Goal: Task Accomplishment & Management: Manage account settings

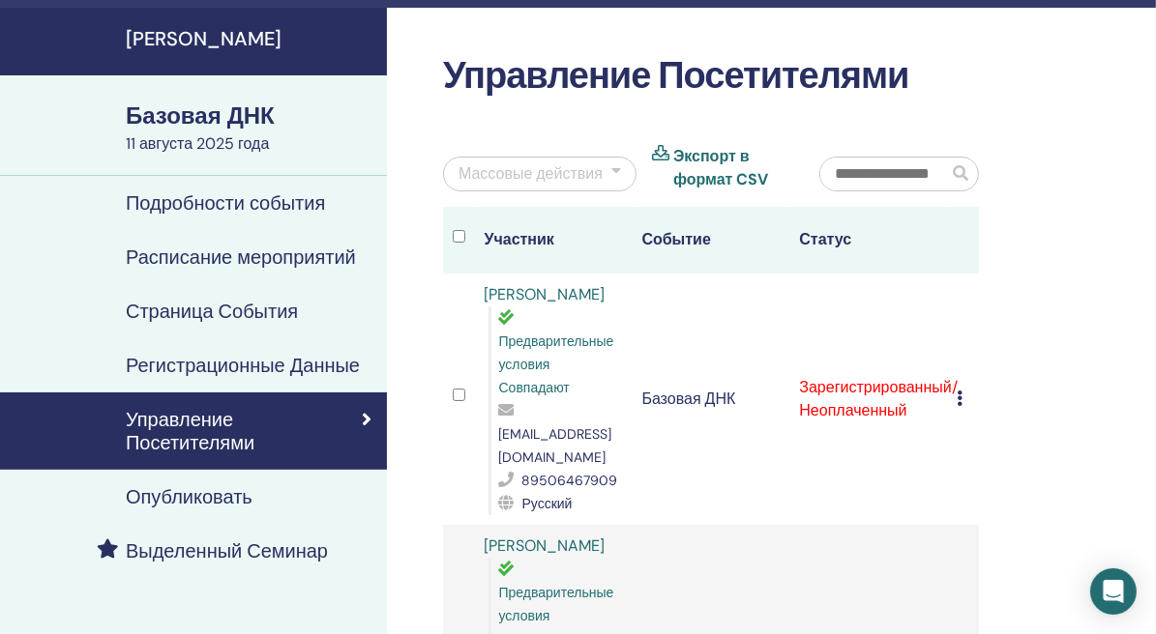
scroll to position [97, 0]
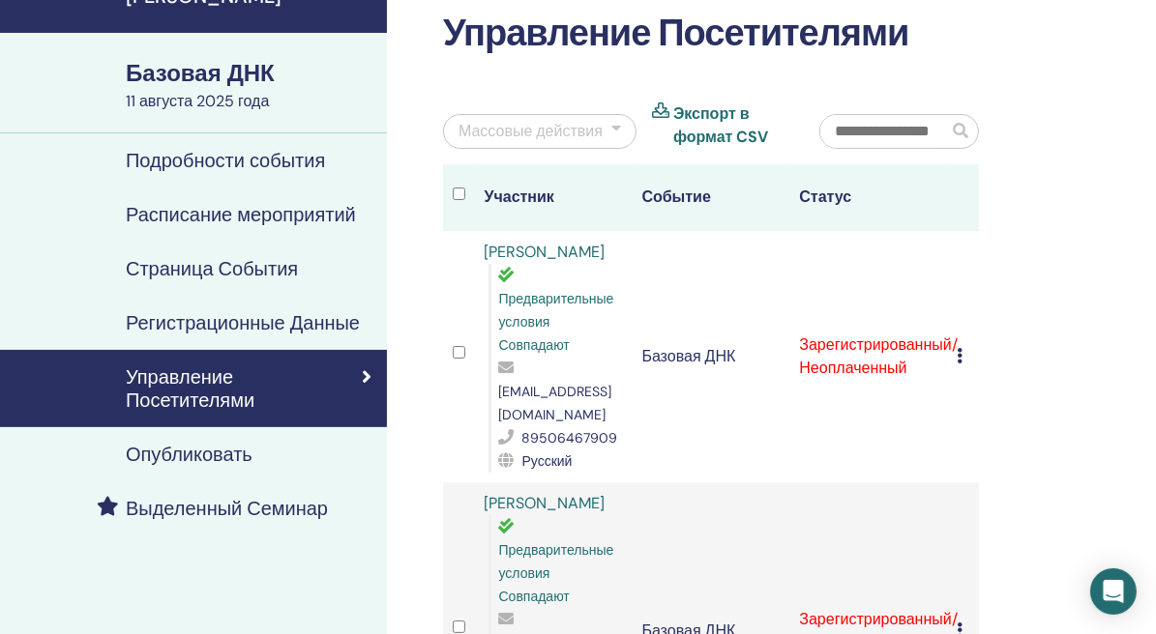
click at [959, 348] on icon at bounding box center [959, 355] width 6 height 15
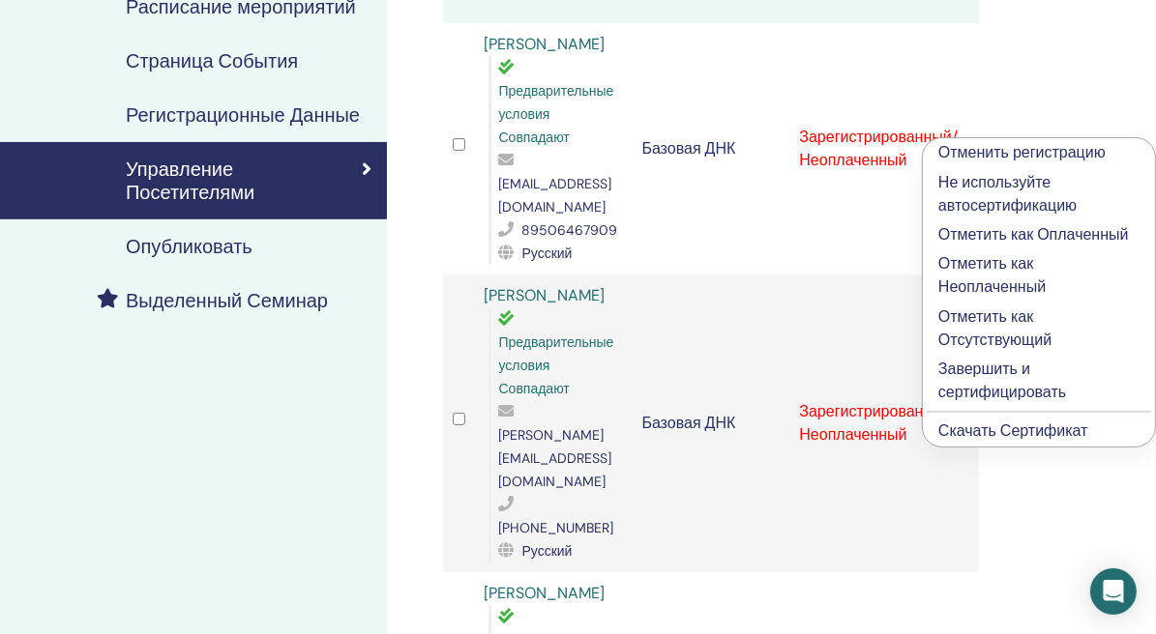
scroll to position [290, 0]
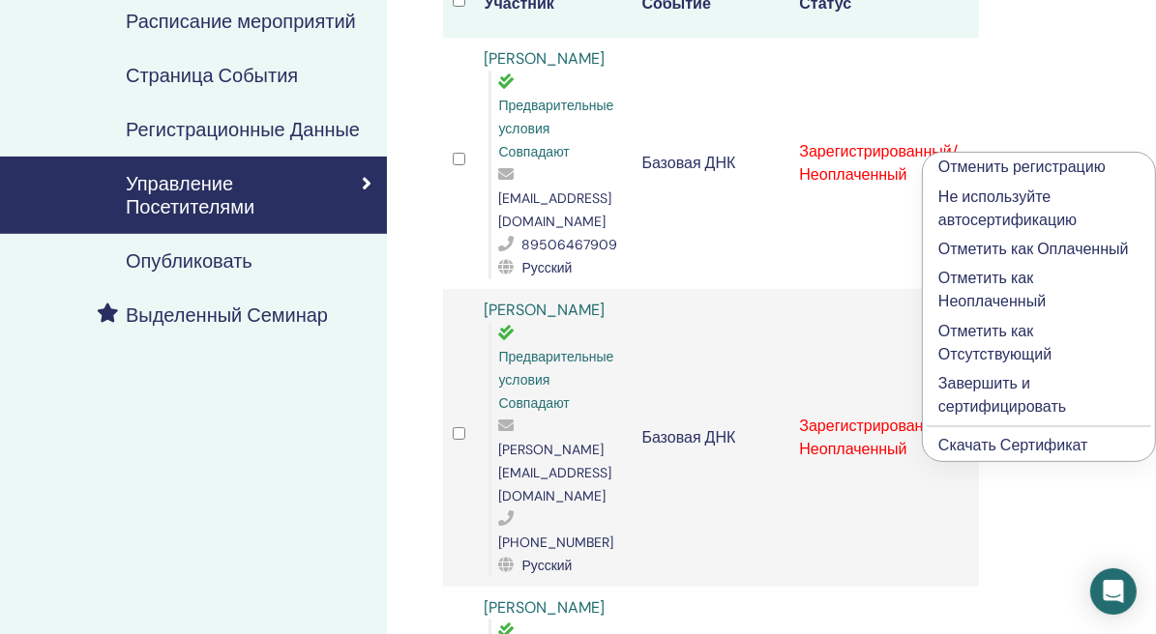
click at [1019, 395] on p "Завершить и сертифицировать" at bounding box center [1038, 395] width 201 height 46
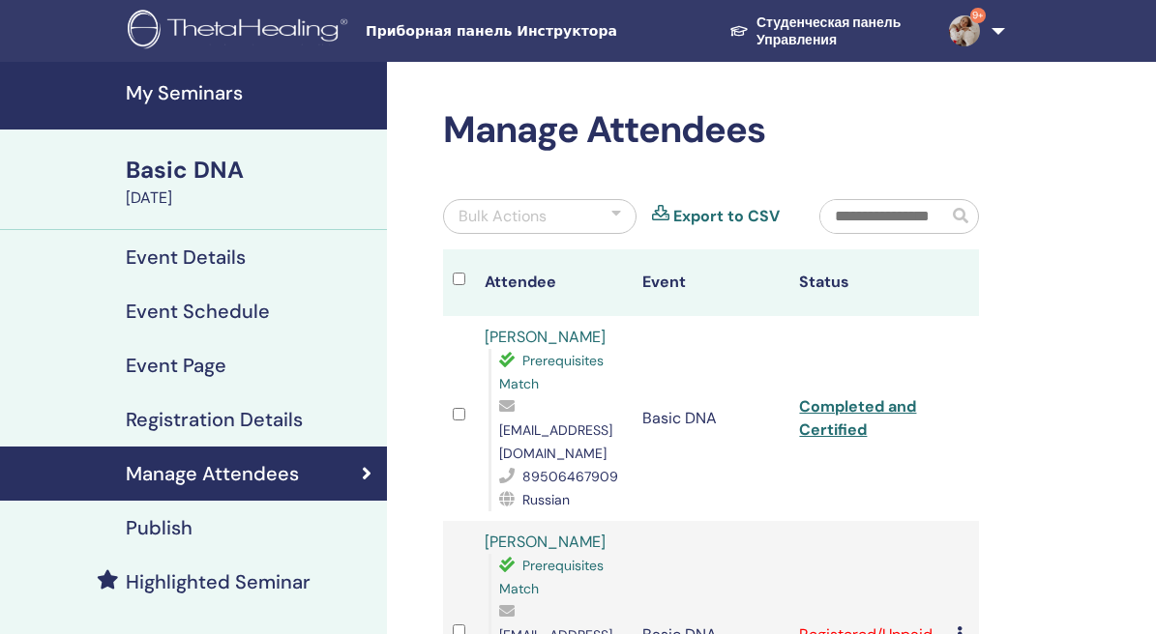
scroll to position [290, 0]
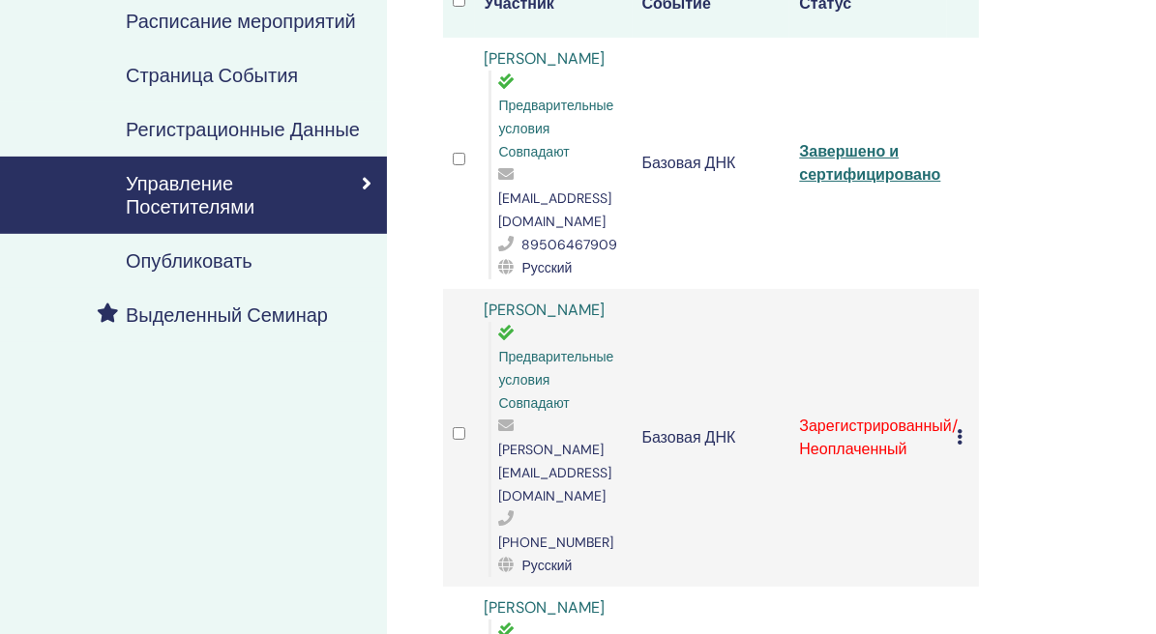
click at [963, 426] on div "Cancel Registration Do not auto-certify Mark as Paid Mark as Unpaid Mark as Abs…" at bounding box center [962, 437] width 13 height 23
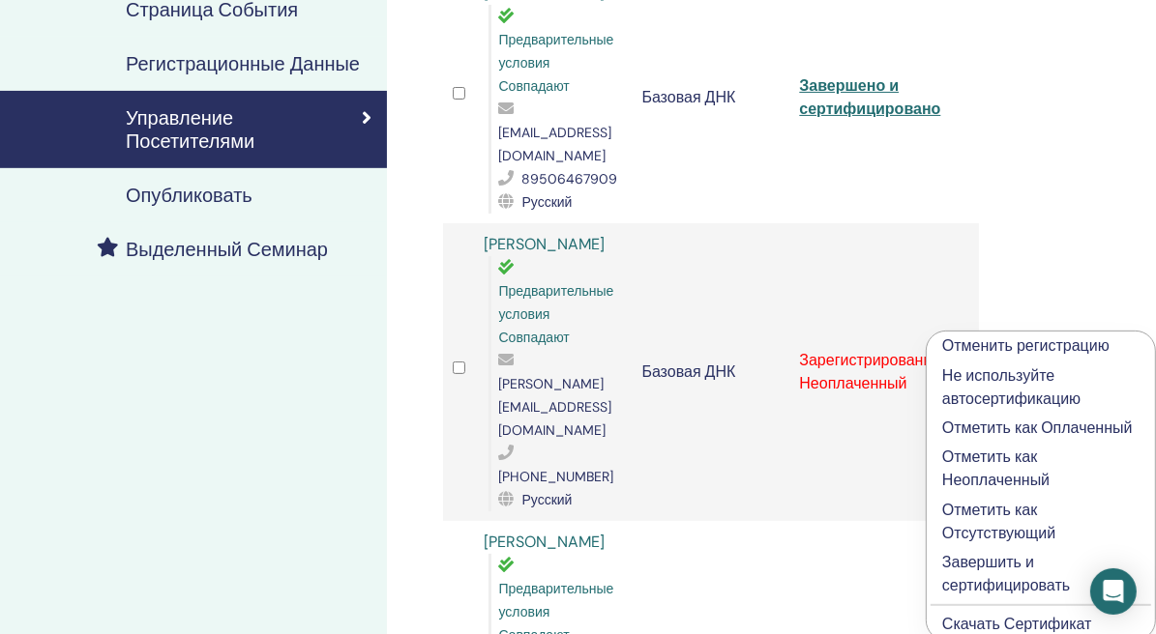
scroll to position [387, 0]
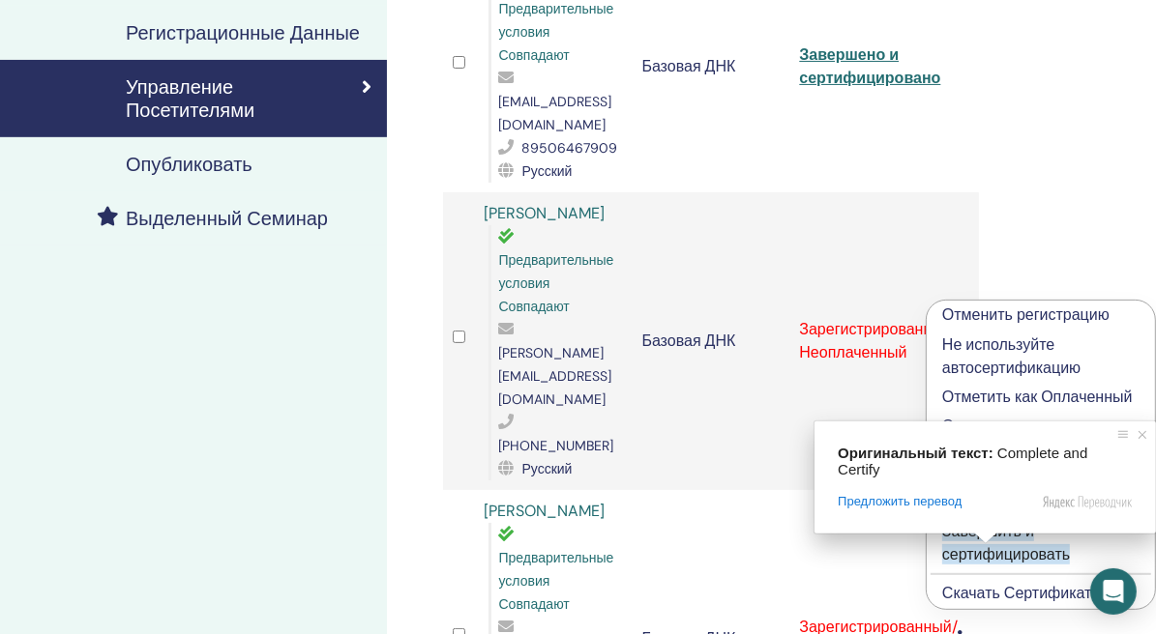
click at [1021, 540] on ya-tr-span "Завершить и сертифицировать" at bounding box center [1006, 543] width 128 height 44
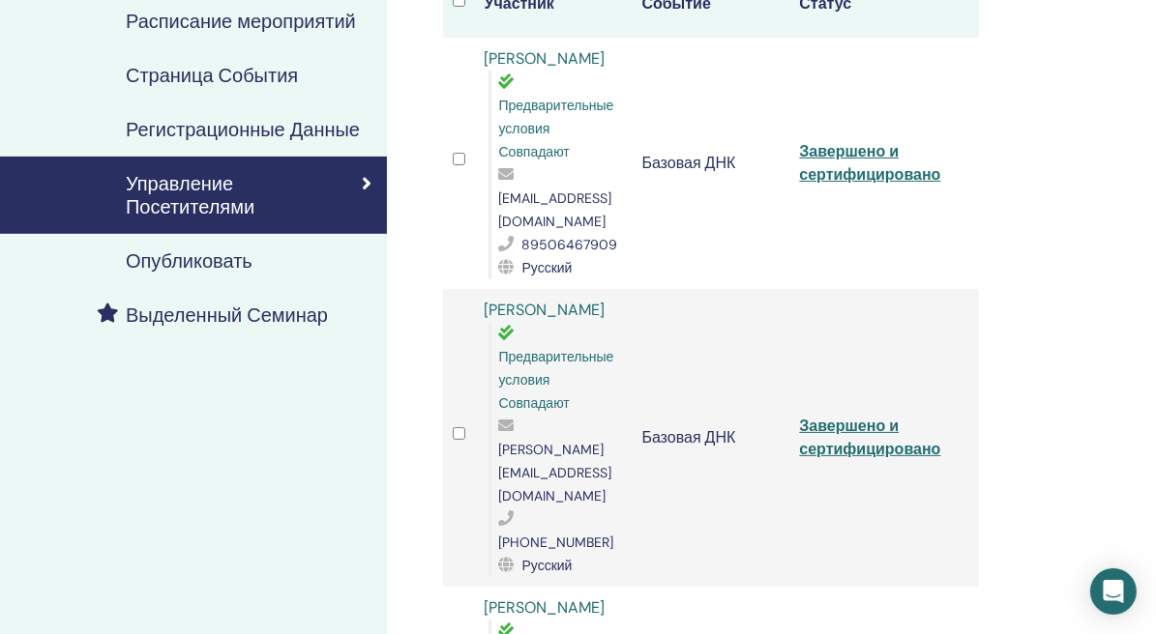
scroll to position [387, 0]
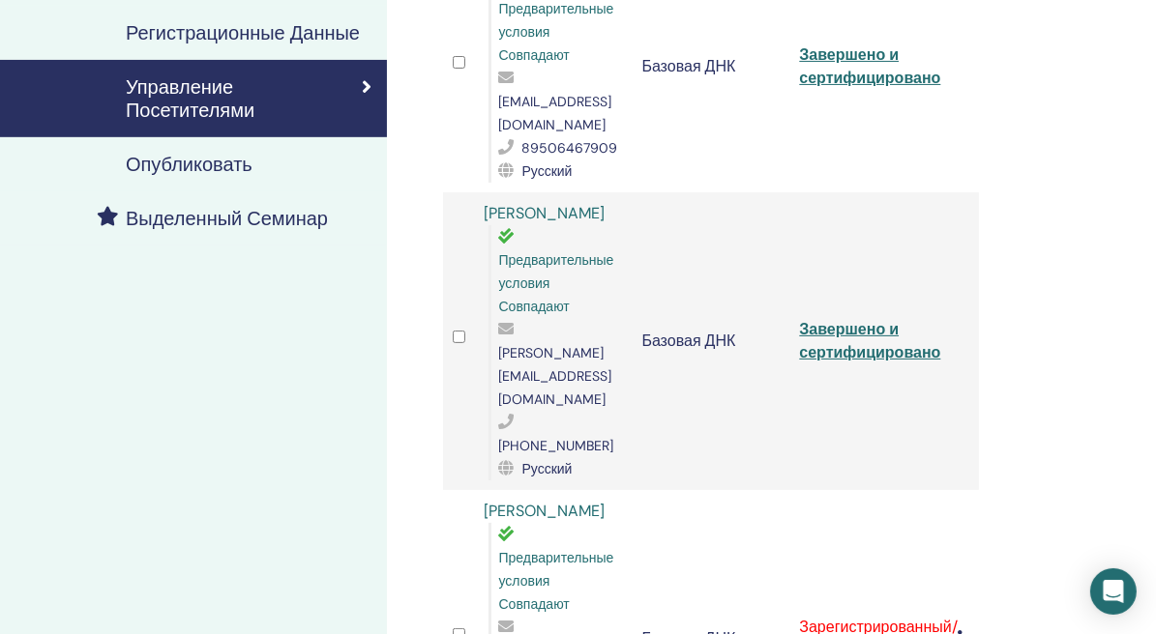
click at [956, 631] on icon at bounding box center [959, 638] width 6 height 15
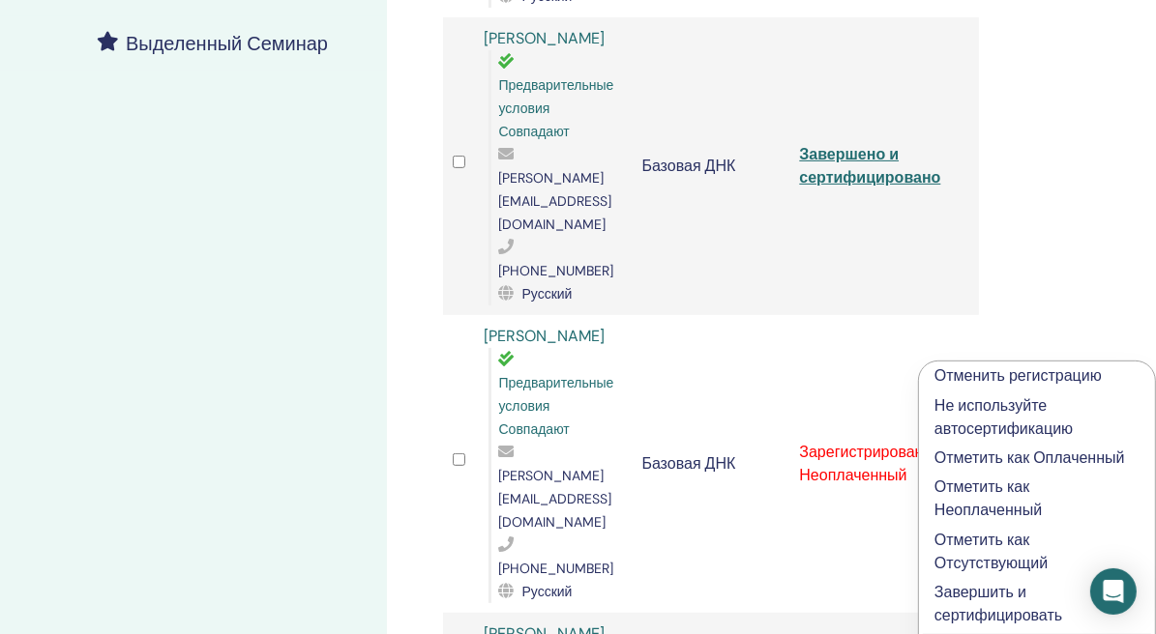
scroll to position [580, 0]
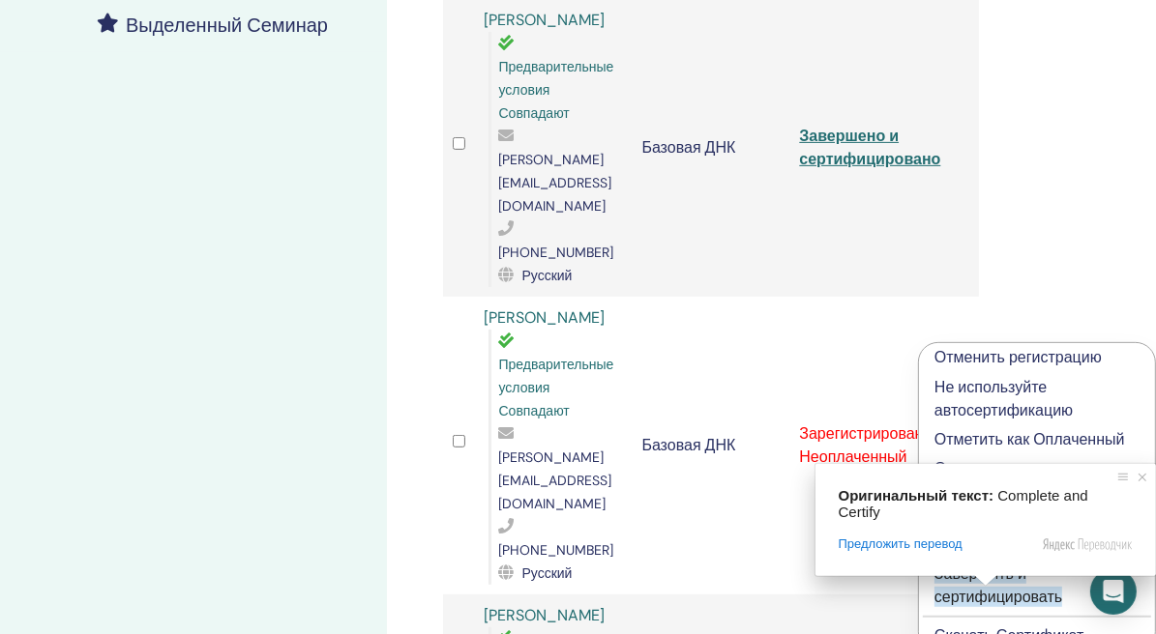
click at [983, 577] on ya-tr-span "Завершить и сертифицировать" at bounding box center [998, 586] width 128 height 44
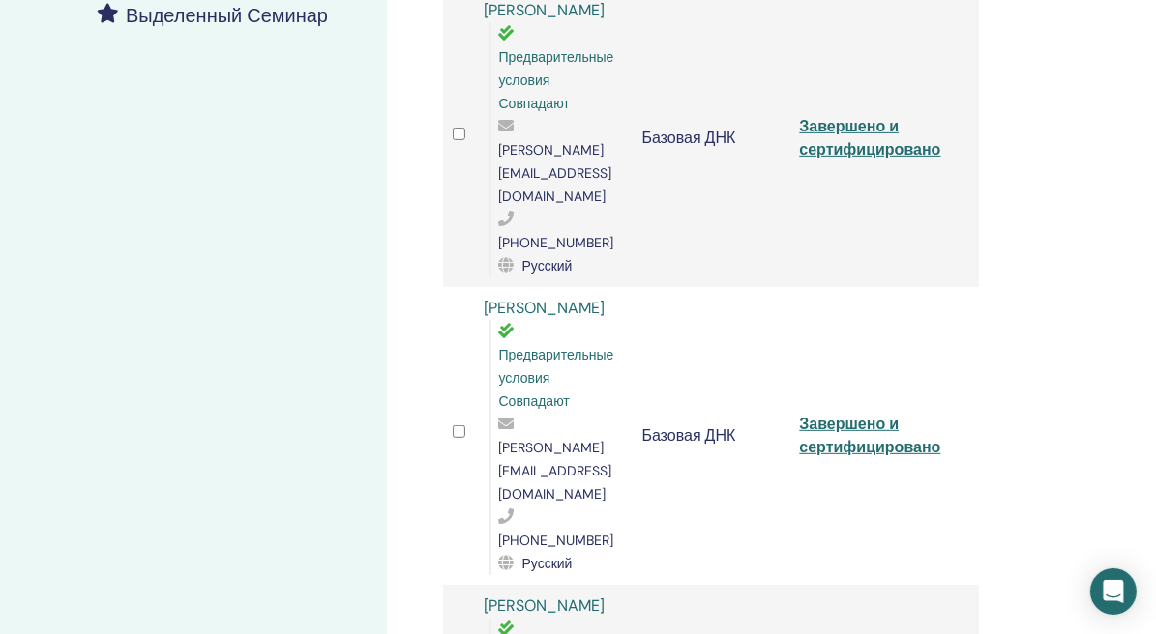
scroll to position [774, 0]
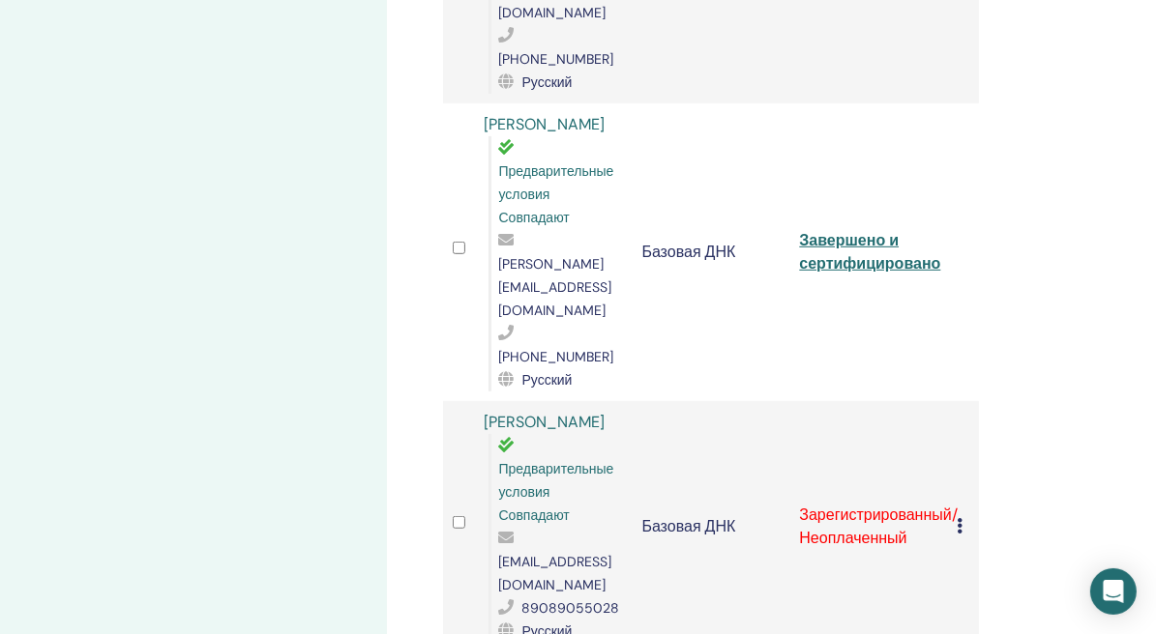
click at [957, 518] on icon at bounding box center [959, 525] width 6 height 15
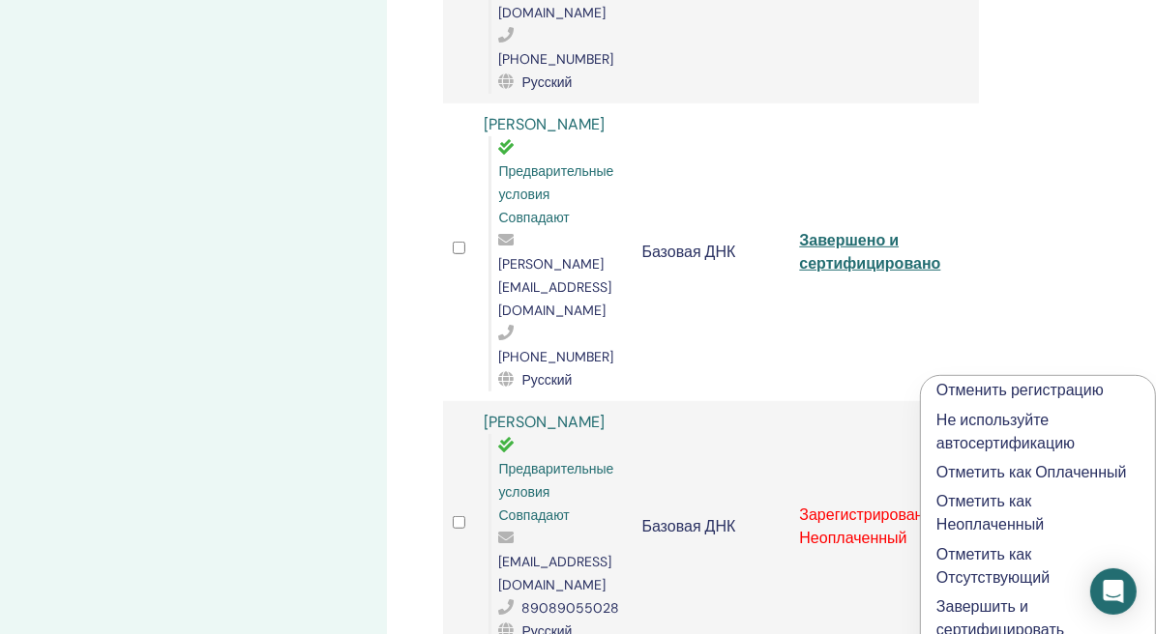
scroll to position [870, 0]
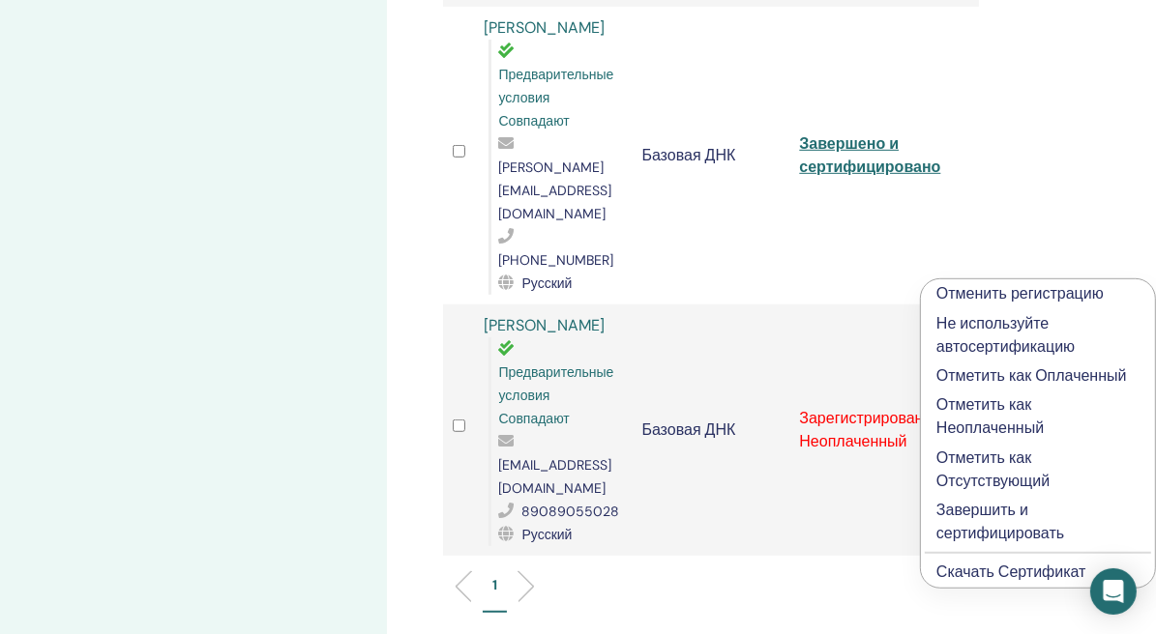
click at [981, 518] on ya-tr-span "Завершить и сертифицировать" at bounding box center [1000, 522] width 128 height 44
